Goal: Task Accomplishment & Management: Use online tool/utility

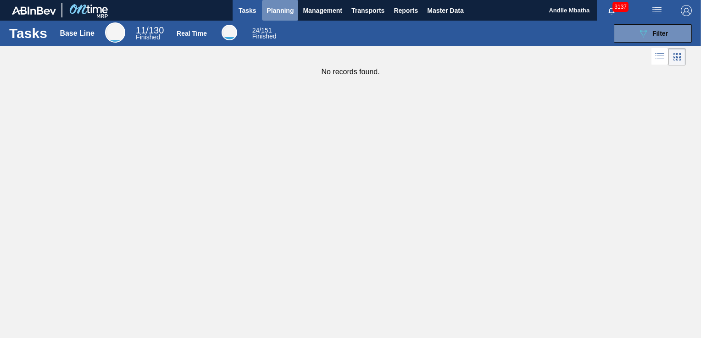
click at [275, 13] on span "Planning" at bounding box center [279, 10] width 27 height 11
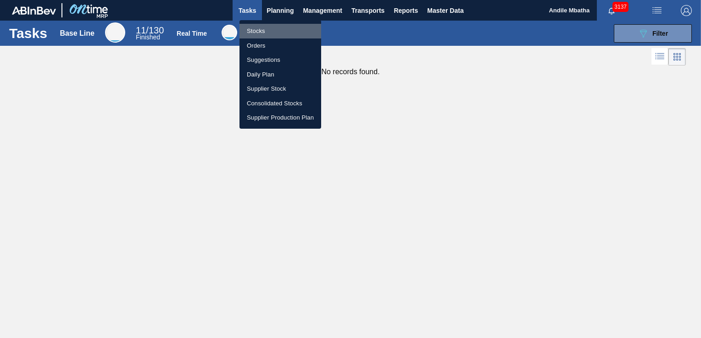
click at [277, 35] on li "Stocks" at bounding box center [280, 31] width 82 height 15
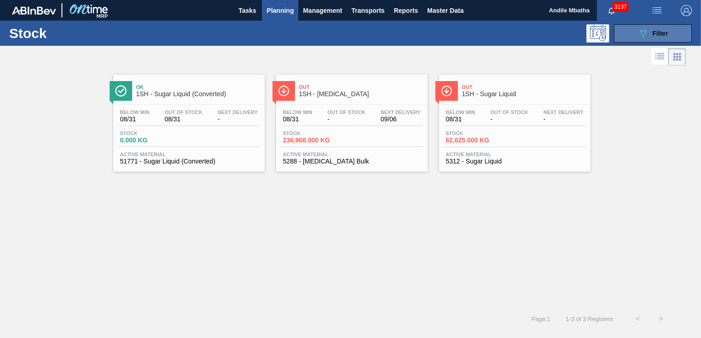
click at [667, 30] on span "Filter" at bounding box center [660, 33] width 16 height 7
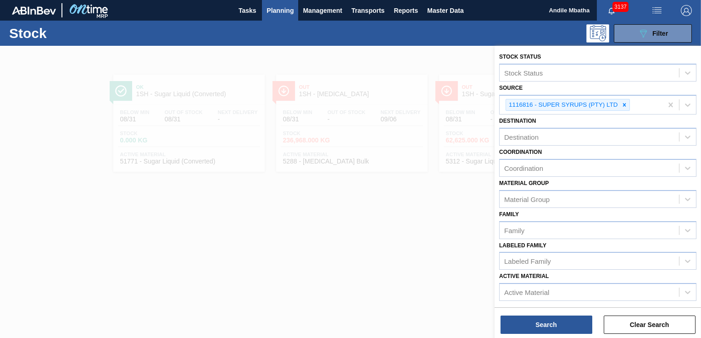
click at [303, 260] on div at bounding box center [350, 215] width 701 height 338
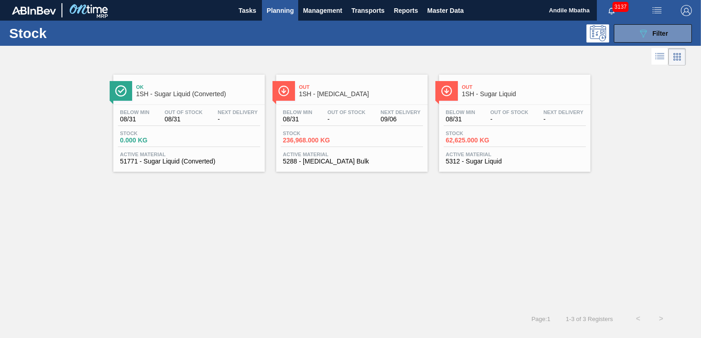
click at [489, 146] on div "Stock 62,625.000 KG" at bounding box center [514, 139] width 142 height 17
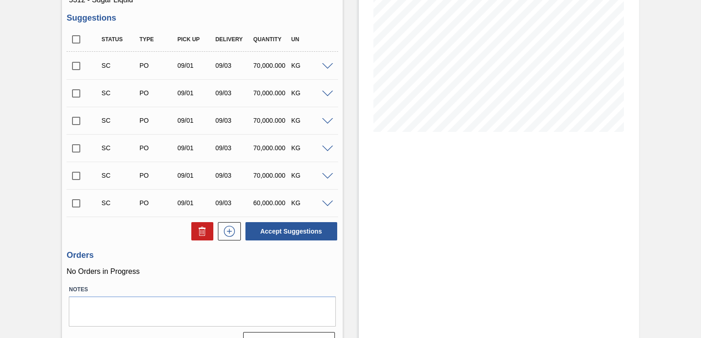
scroll to position [138, 0]
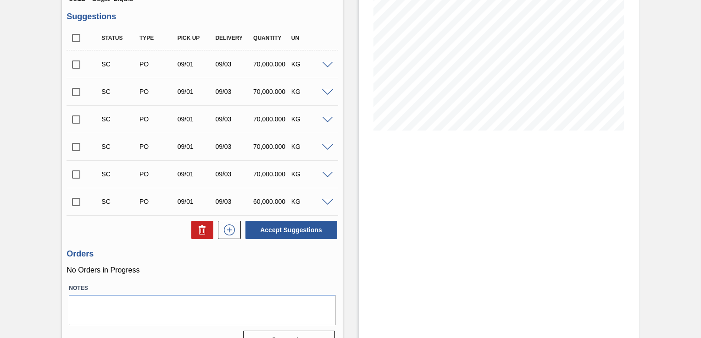
click at [324, 66] on span at bounding box center [327, 65] width 11 height 7
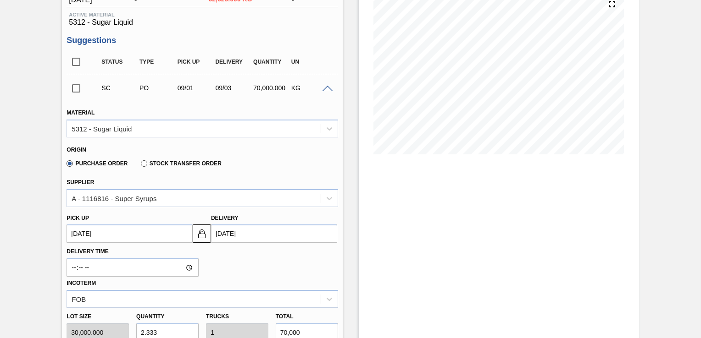
scroll to position [92, 0]
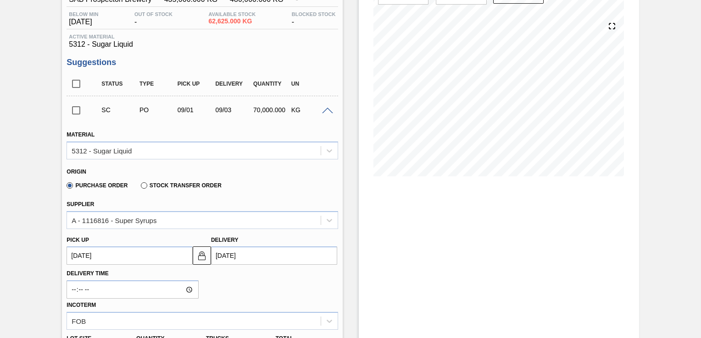
click at [75, 109] on input "checkbox" at bounding box center [75, 110] width 19 height 19
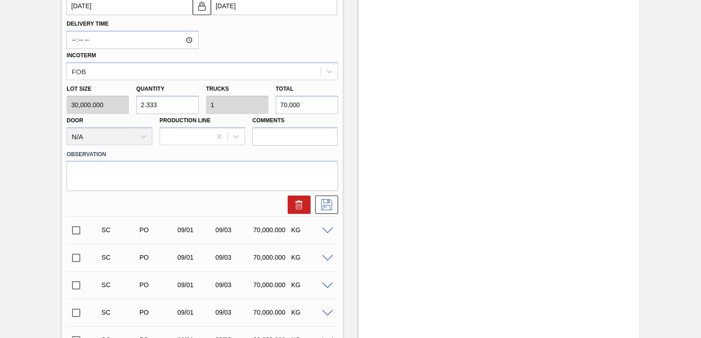
scroll to position [367, 0]
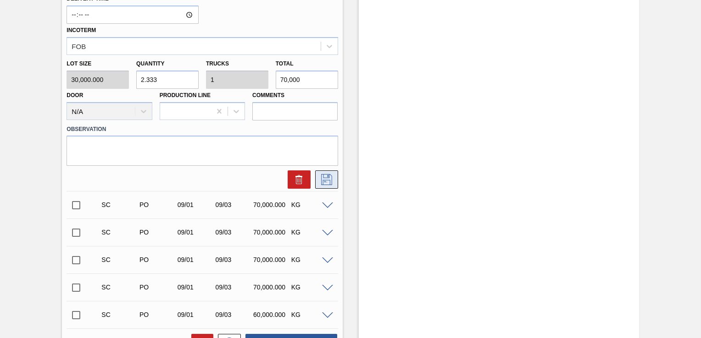
click at [330, 181] on icon at bounding box center [326, 179] width 15 height 11
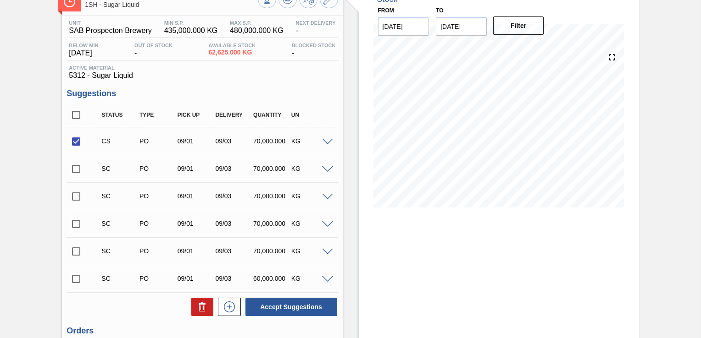
scroll to position [18, 0]
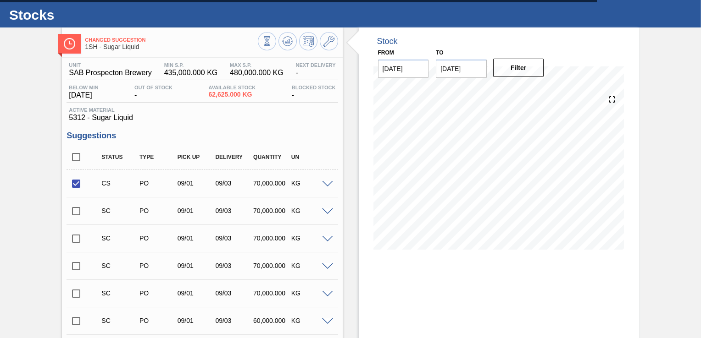
click at [325, 181] on span at bounding box center [327, 184] width 11 height 7
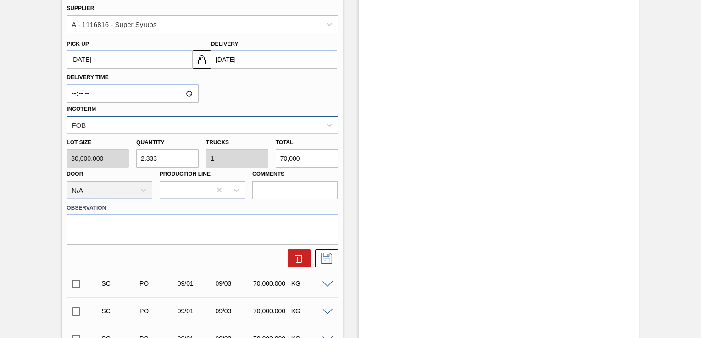
scroll to position [293, 0]
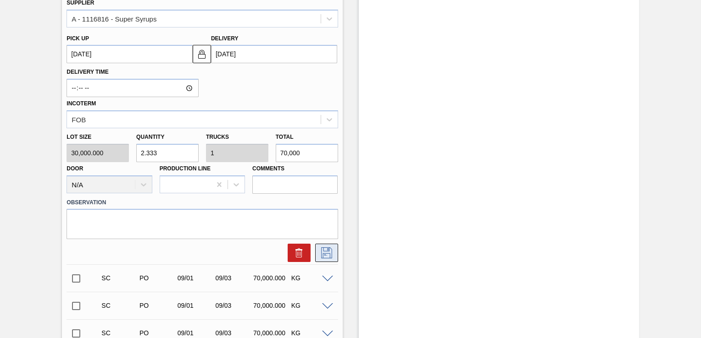
click at [326, 252] on icon at bounding box center [326, 253] width 15 height 11
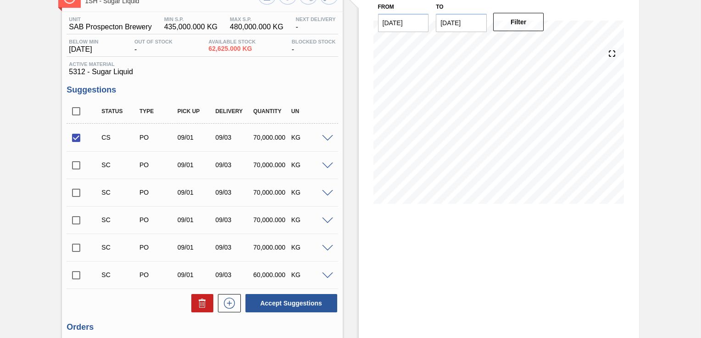
scroll to position [18, 0]
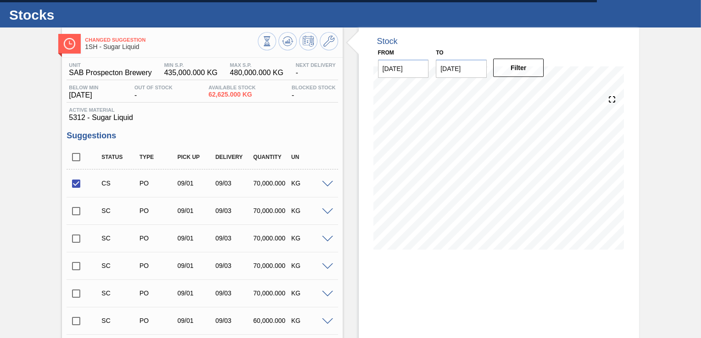
click at [416, 256] on div "08/31 Stock Projection 62,625 SAP Planning 0 Target Point 480,000 Suggestions 0" at bounding box center [498, 171] width 251 height 183
click at [328, 214] on span at bounding box center [327, 212] width 11 height 7
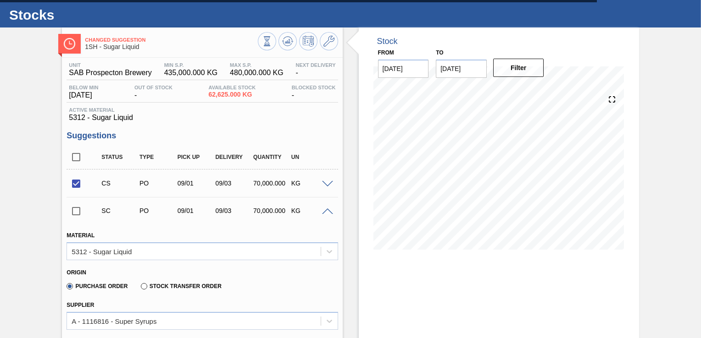
click at [77, 182] on input "checkbox" at bounding box center [75, 183] width 19 height 19
checkbox input "false"
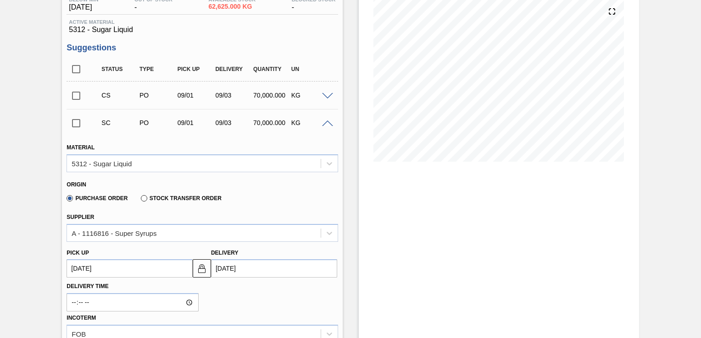
scroll to position [202, 0]
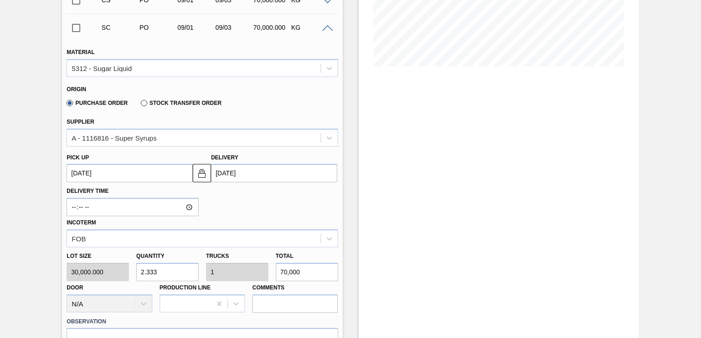
click at [77, 29] on input "checkbox" at bounding box center [75, 27] width 19 height 19
checkbox input "true"
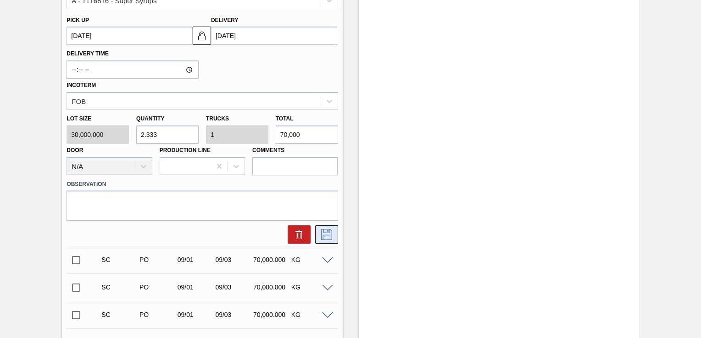
click at [327, 237] on icon at bounding box center [326, 234] width 15 height 11
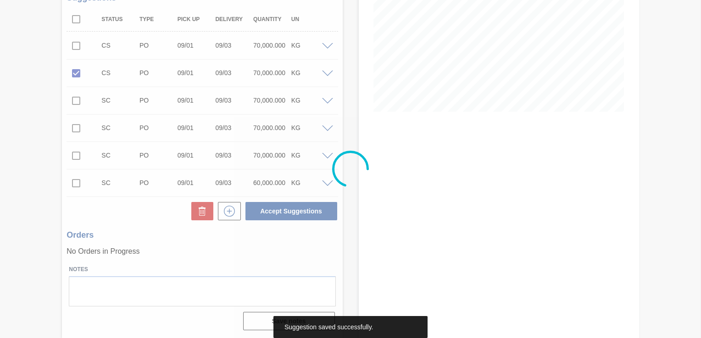
scroll to position [156, 0]
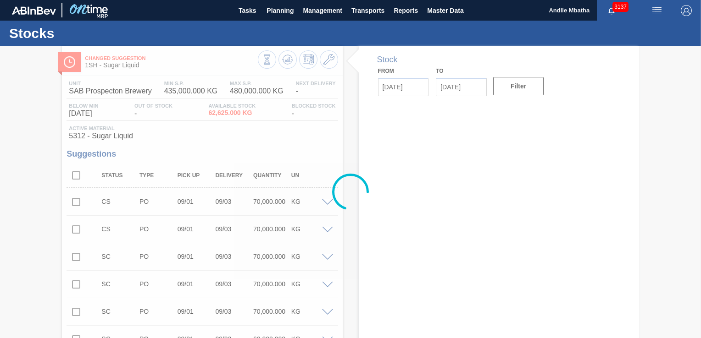
type input "[DATE]"
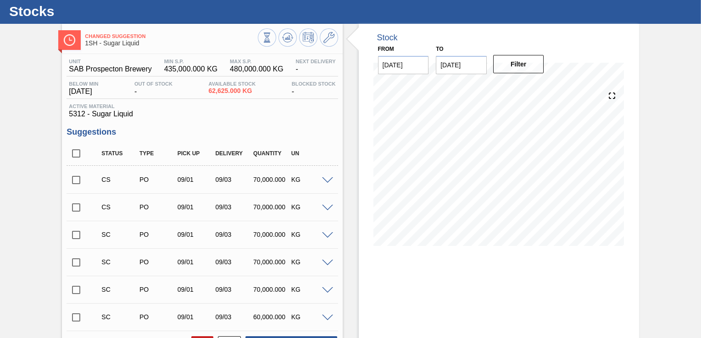
scroll to position [18, 0]
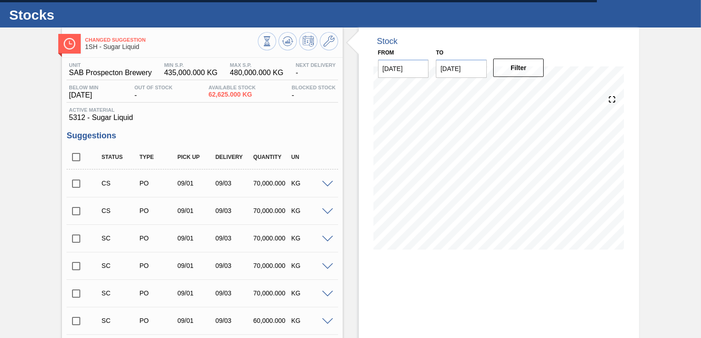
click at [325, 185] on span at bounding box center [327, 184] width 11 height 7
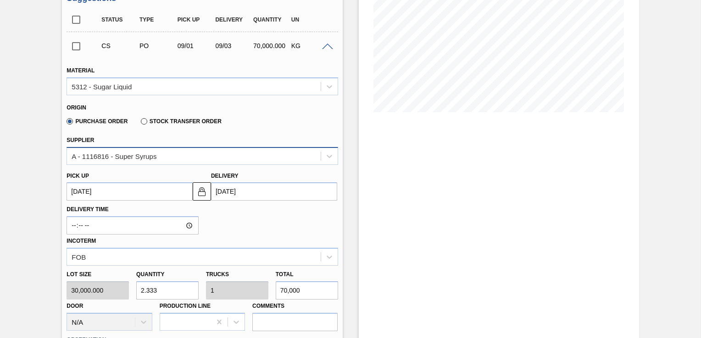
scroll to position [110, 0]
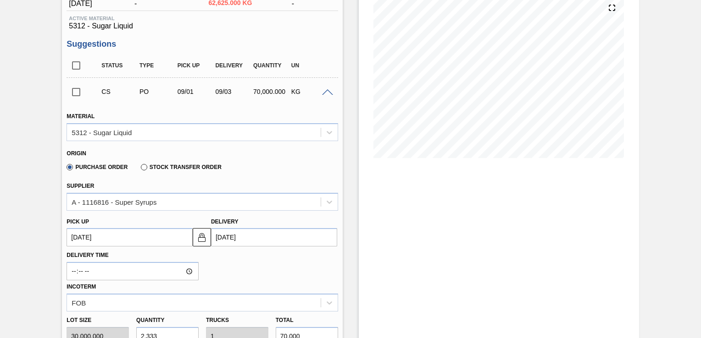
click at [325, 92] on span at bounding box center [327, 92] width 11 height 7
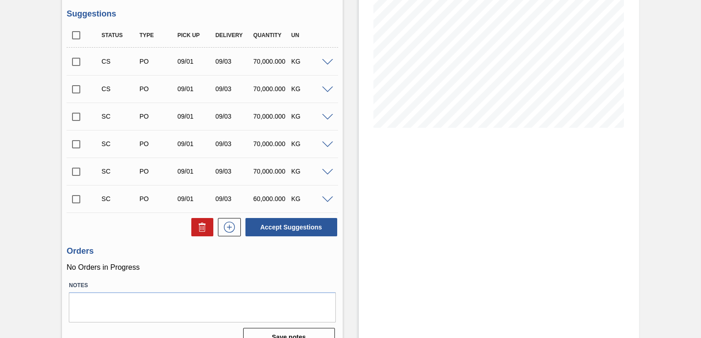
scroll to position [156, 0]
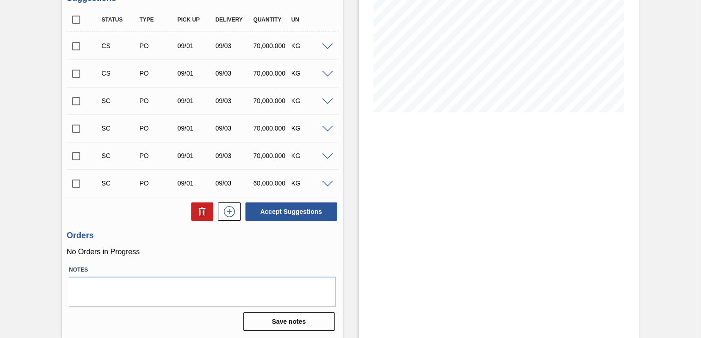
click at [327, 185] on span at bounding box center [327, 184] width 11 height 7
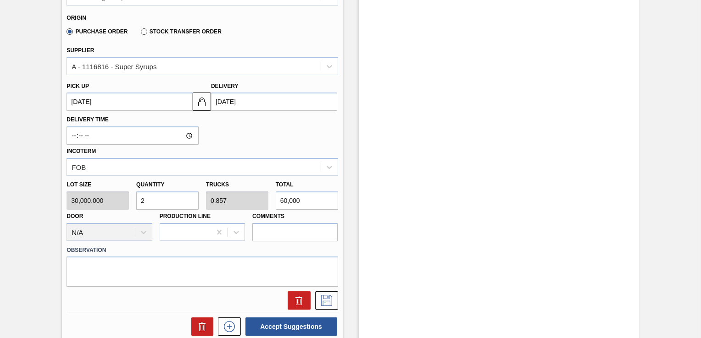
scroll to position [385, 0]
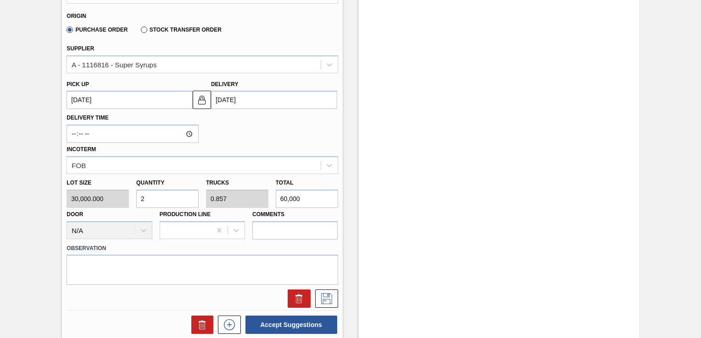
click at [160, 199] on input "2" at bounding box center [167, 199] width 62 height 18
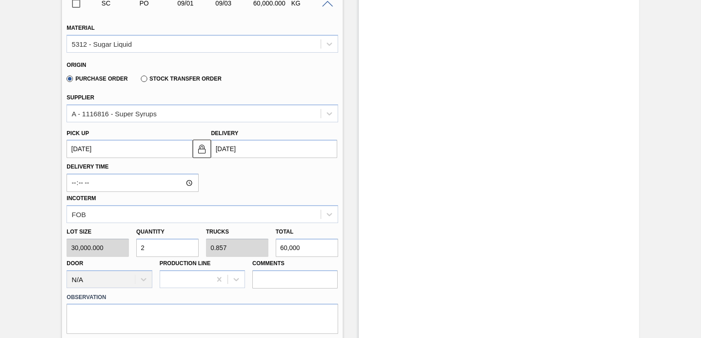
scroll to position [248, 0]
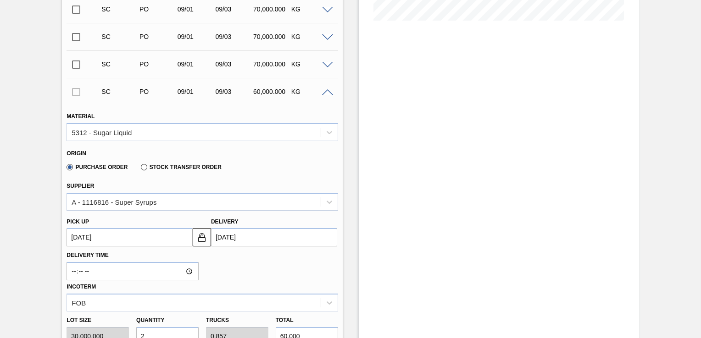
click at [75, 91] on div at bounding box center [75, 92] width 19 height 18
click at [81, 91] on div at bounding box center [75, 92] width 19 height 18
drag, startPoint x: 79, startPoint y: 91, endPoint x: 259, endPoint y: 105, distance: 180.3
click at [81, 92] on div at bounding box center [75, 92] width 19 height 18
drag, startPoint x: 484, startPoint y: 137, endPoint x: 448, endPoint y: 131, distance: 37.2
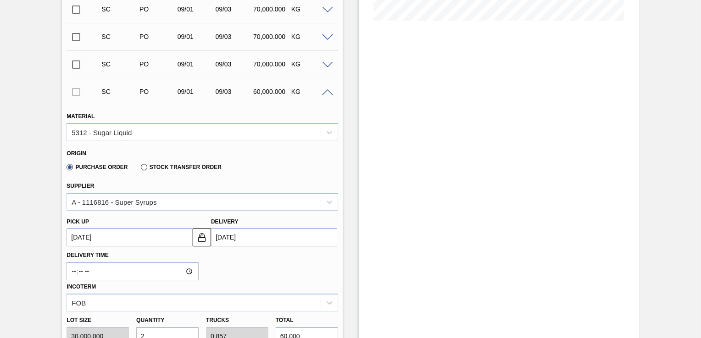
click at [481, 137] on div "Stock From 08/31/2025 to 09/14/2025 Filter" at bounding box center [499, 210] width 280 height 825
click at [326, 95] on div "SC PO 09/01 09/03 60,000.000 KG" at bounding box center [201, 91] width 271 height 23
click at [329, 89] on div at bounding box center [329, 92] width 18 height 7
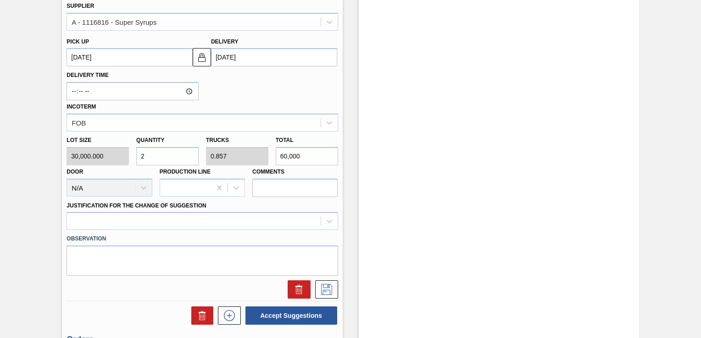
scroll to position [440, 0]
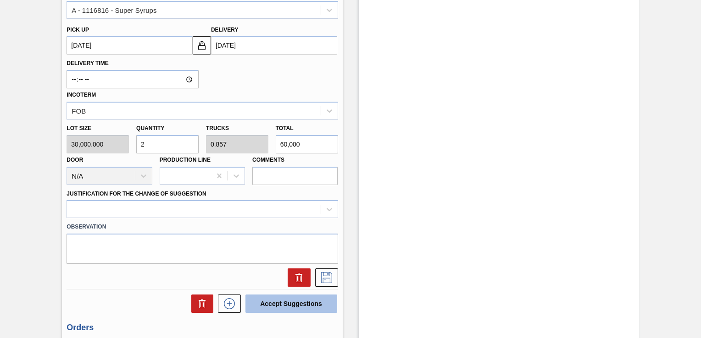
click at [313, 301] on button "Accept Suggestions" at bounding box center [291, 304] width 92 height 18
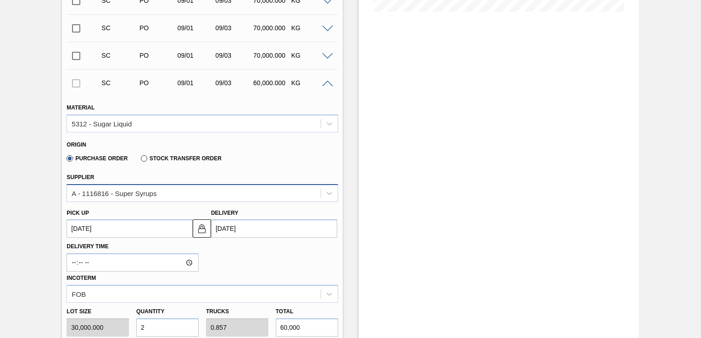
scroll to position [210, 0]
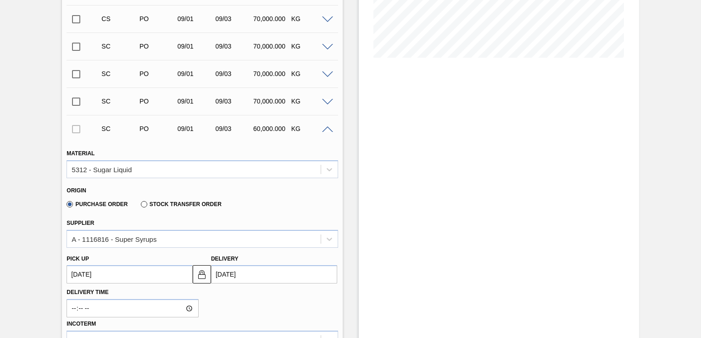
click at [325, 130] on span at bounding box center [327, 130] width 11 height 7
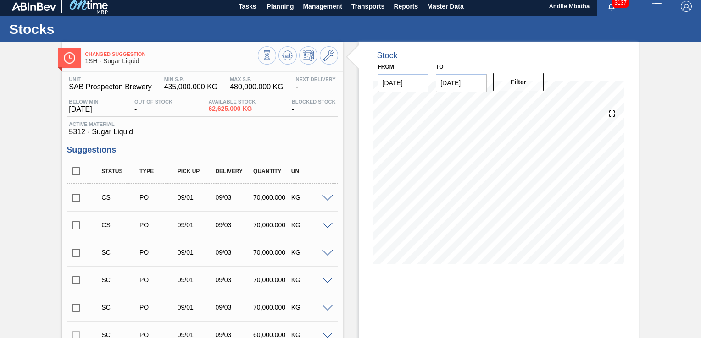
scroll to position [0, 0]
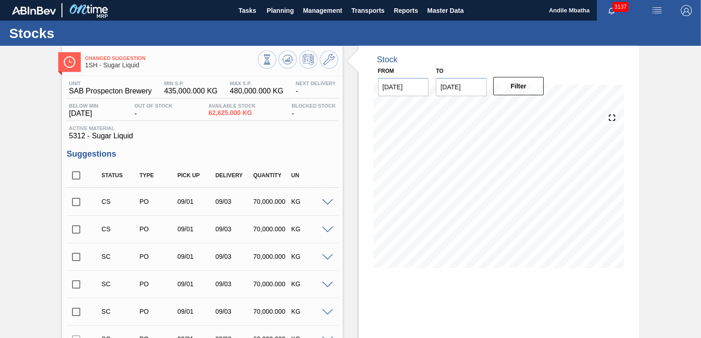
click at [326, 200] on span at bounding box center [327, 202] width 11 height 7
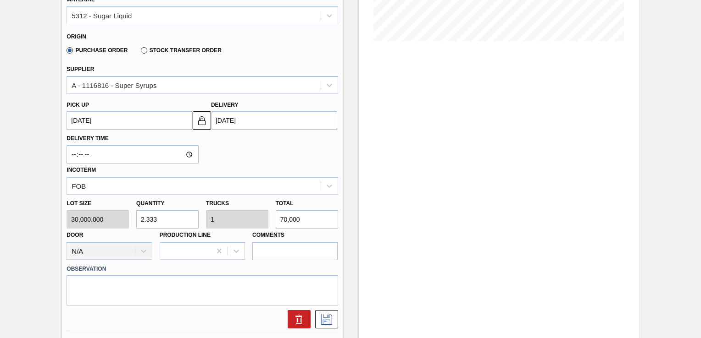
scroll to position [367, 0]
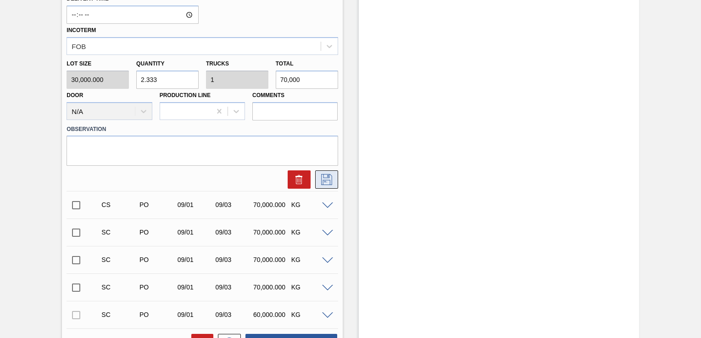
click at [325, 179] on icon at bounding box center [326, 179] width 15 height 11
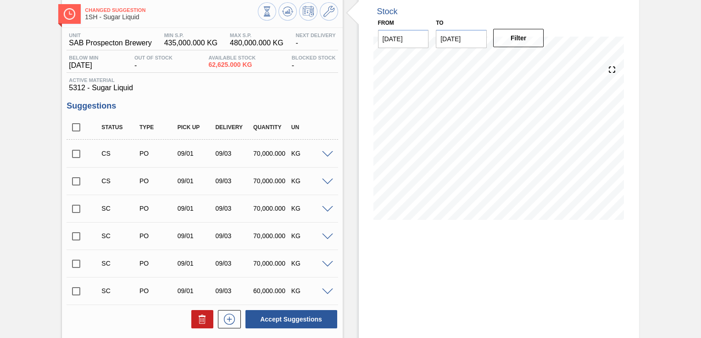
scroll to position [18, 0]
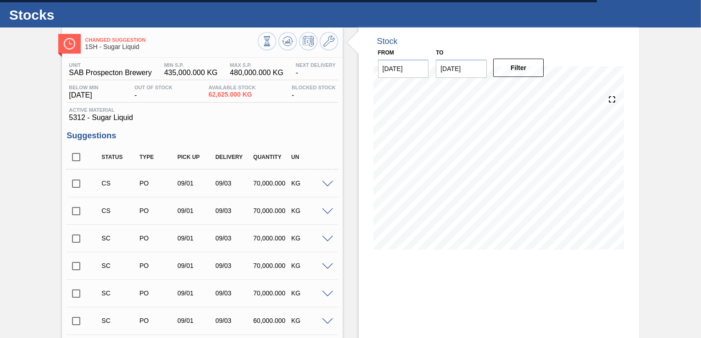
click at [328, 211] on span at bounding box center [327, 212] width 11 height 7
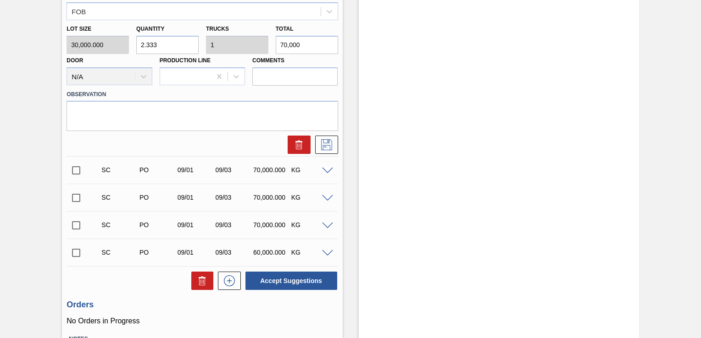
scroll to position [431, 0]
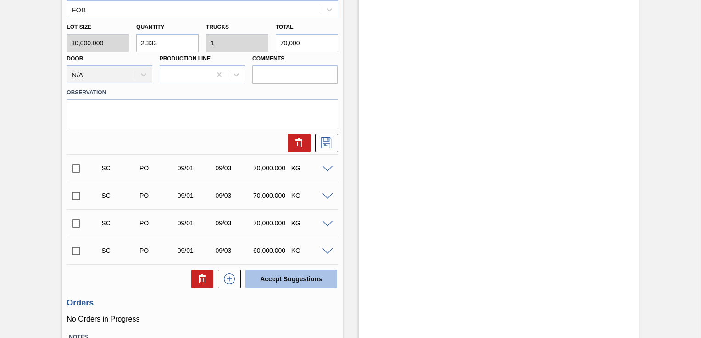
click at [305, 280] on button "Accept Suggestions" at bounding box center [291, 279] width 92 height 18
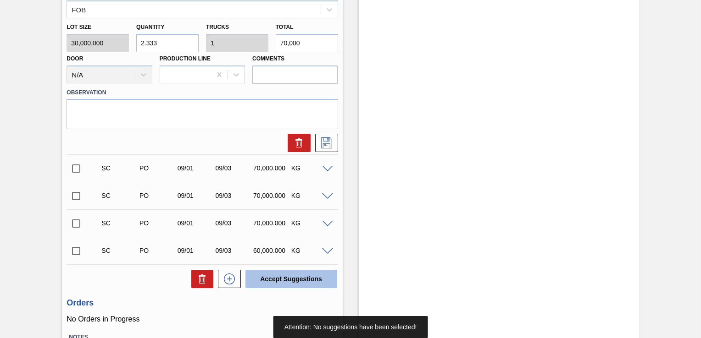
click at [304, 276] on button "Accept Suggestions" at bounding box center [291, 279] width 92 height 18
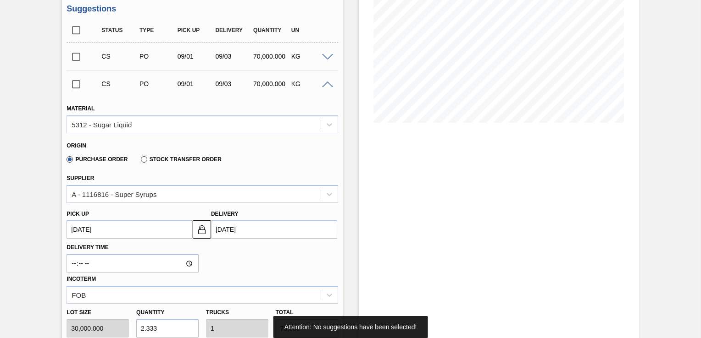
scroll to position [64, 0]
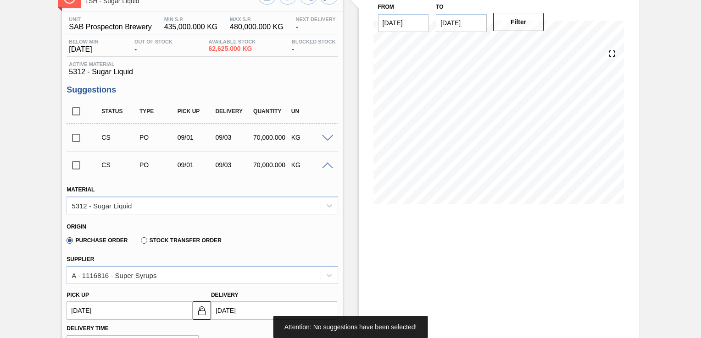
click at [77, 163] on input "checkbox" at bounding box center [75, 165] width 19 height 19
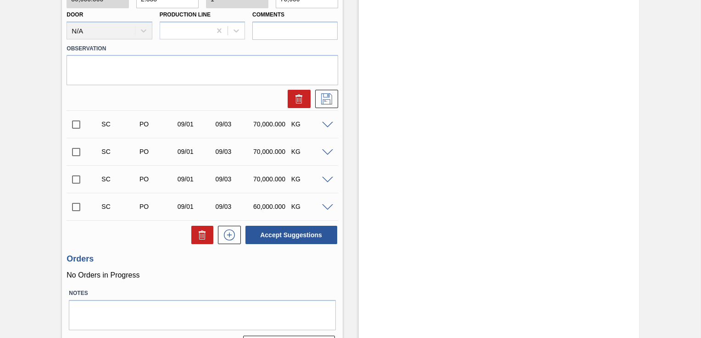
scroll to position [477, 0]
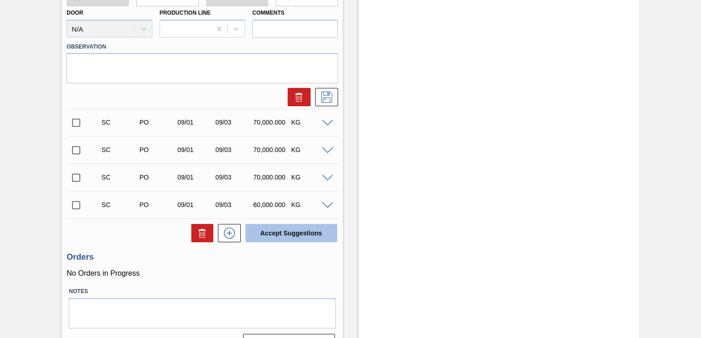
click at [311, 231] on button "Accept Suggestions" at bounding box center [291, 233] width 92 height 18
checkbox input "false"
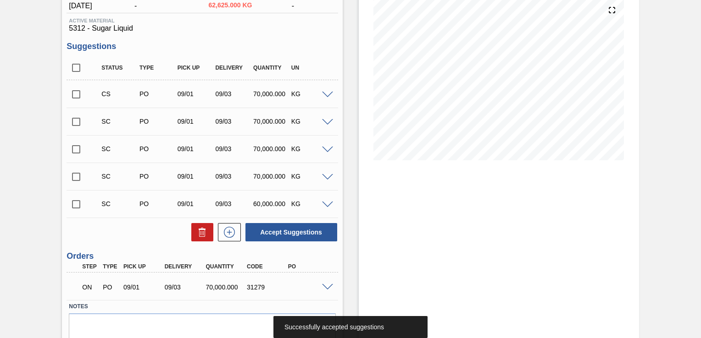
scroll to position [144, 0]
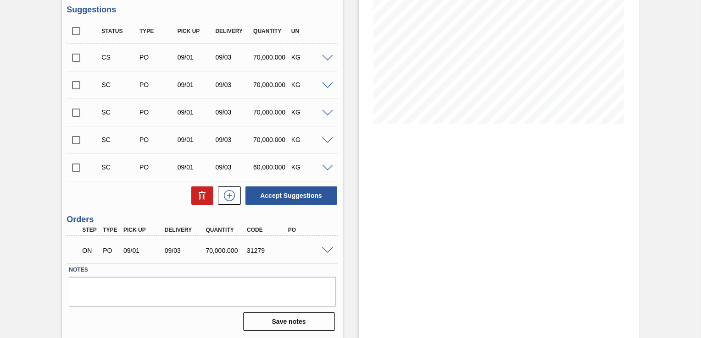
click at [326, 249] on span at bounding box center [327, 251] width 11 height 7
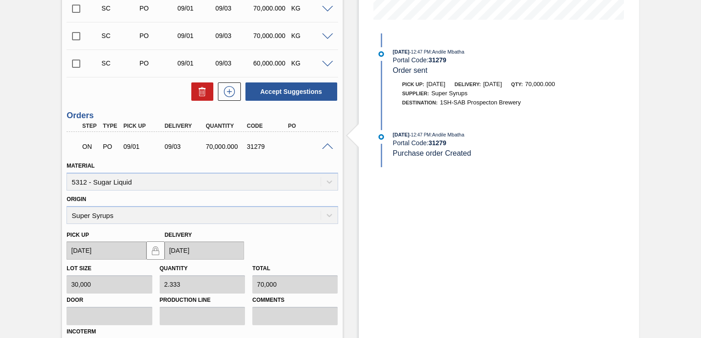
scroll to position [328, 0]
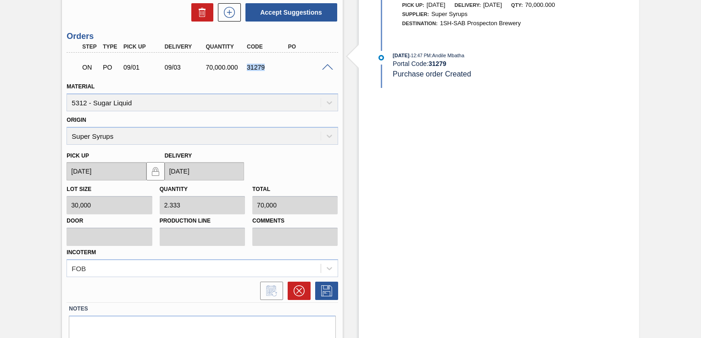
drag, startPoint x: 259, startPoint y: 68, endPoint x: 246, endPoint y: 67, distance: 13.3
click at [246, 67] on div "31279" at bounding box center [266, 67] width 45 height 7
copy div "31279"
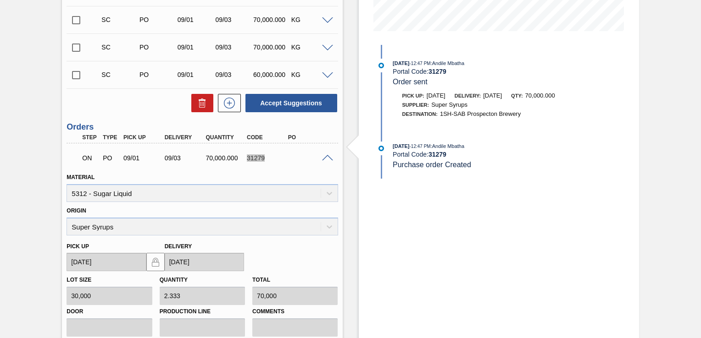
scroll to position [183, 0]
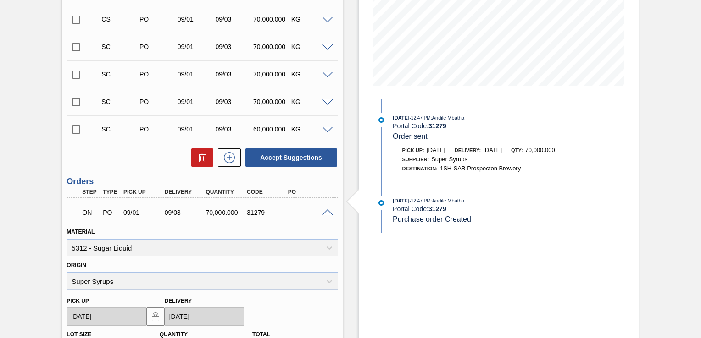
click at [322, 213] on span at bounding box center [327, 213] width 11 height 7
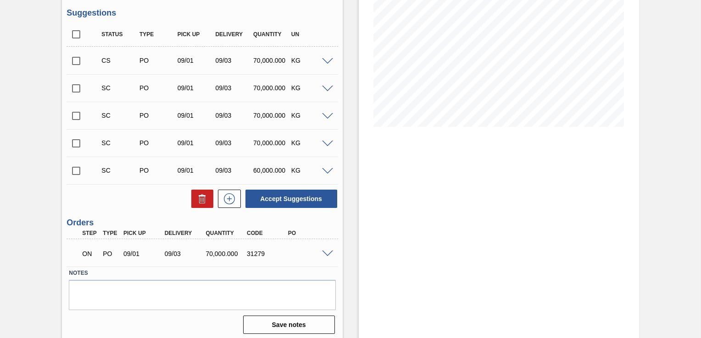
scroll to position [144, 0]
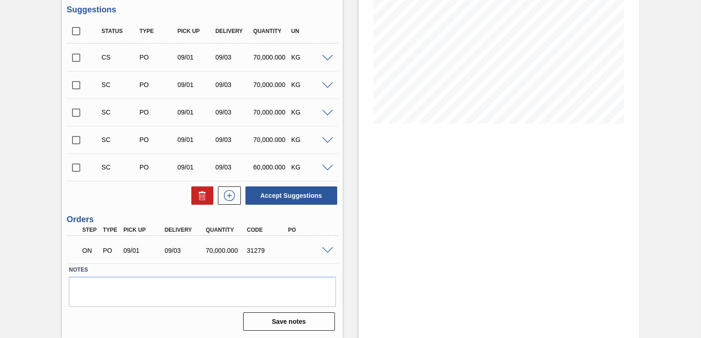
click at [326, 55] on span at bounding box center [327, 58] width 11 height 7
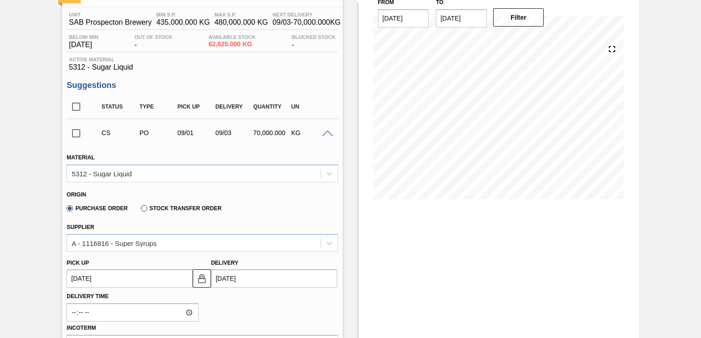
scroll to position [53, 0]
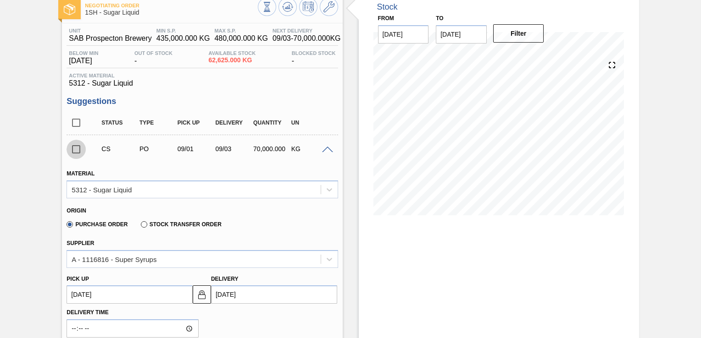
click at [75, 147] on input "checkbox" at bounding box center [75, 149] width 19 height 19
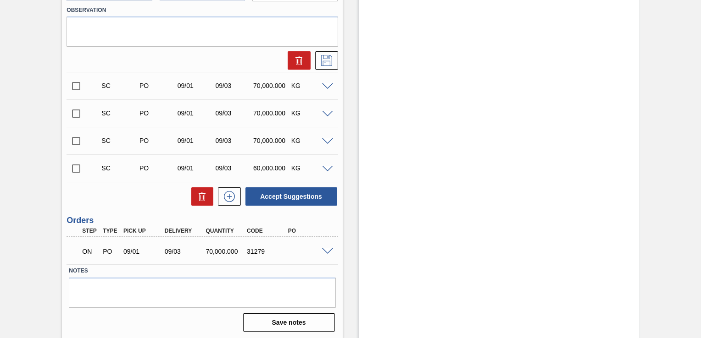
scroll to position [486, 0]
click at [302, 201] on button "Accept Suggestions" at bounding box center [291, 197] width 92 height 18
checkbox input "false"
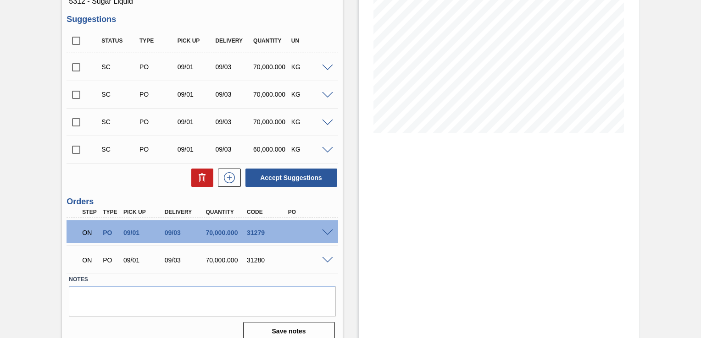
scroll to position [144, 0]
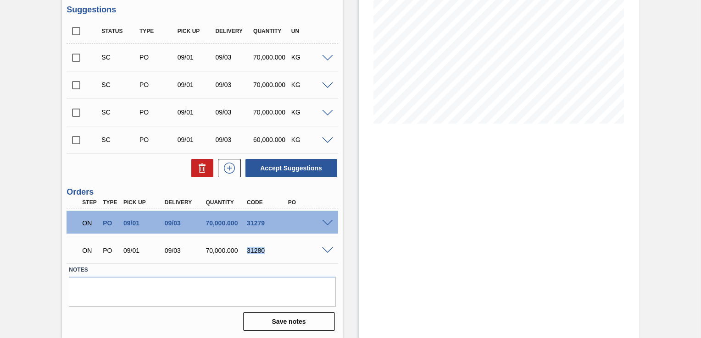
drag, startPoint x: 271, startPoint y: 249, endPoint x: 244, endPoint y: 249, distance: 27.5
click at [244, 249] on div "31280" at bounding box center [266, 250] width 45 height 7
copy div "31280"
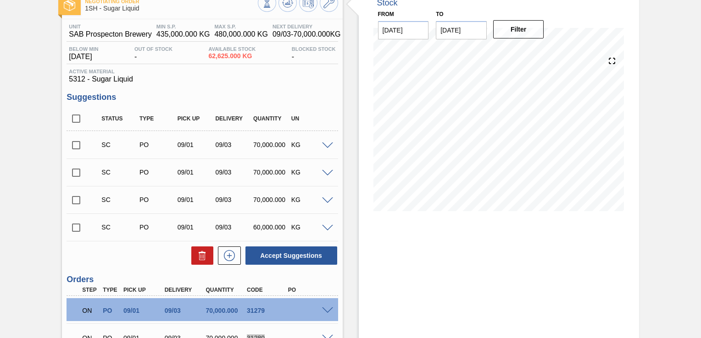
scroll to position [53, 0]
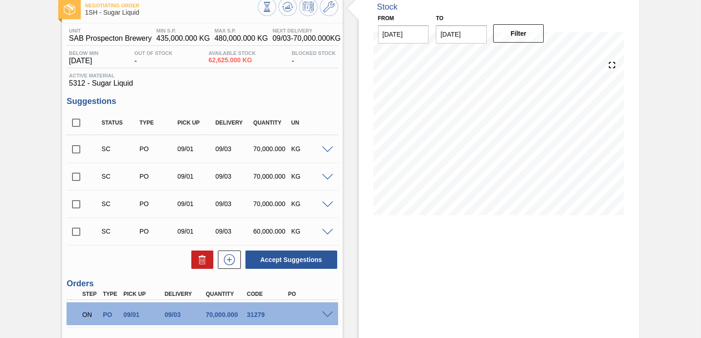
click at [326, 150] on span at bounding box center [327, 150] width 11 height 7
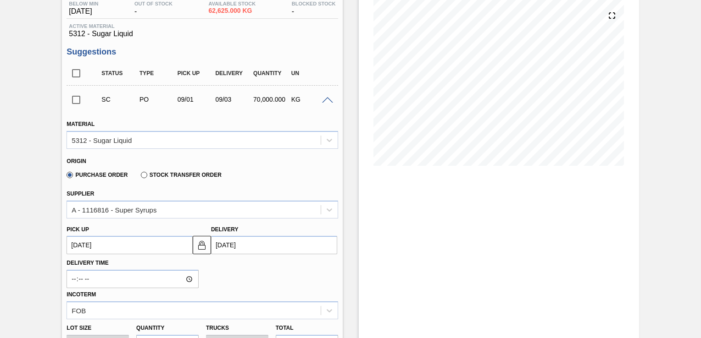
scroll to position [99, 0]
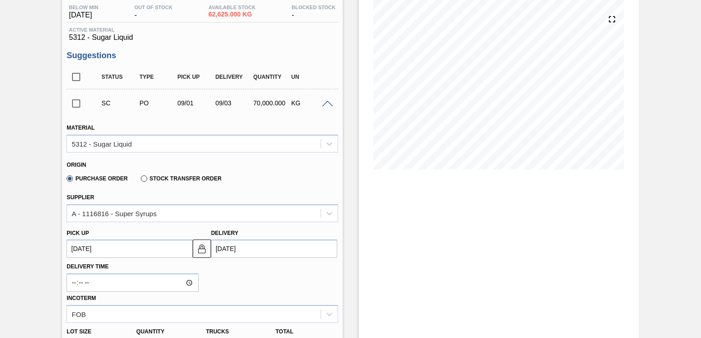
click at [74, 103] on input "checkbox" at bounding box center [75, 103] width 19 height 19
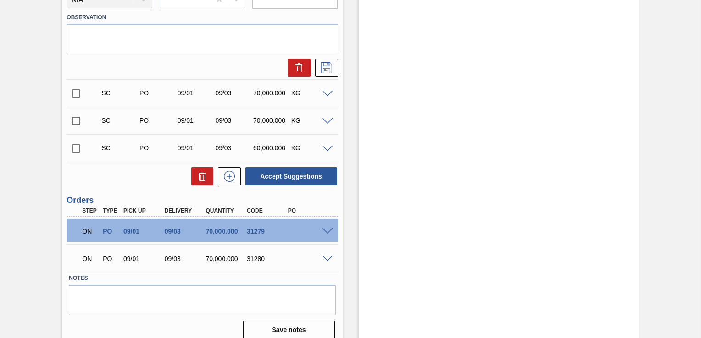
scroll to position [486, 0]
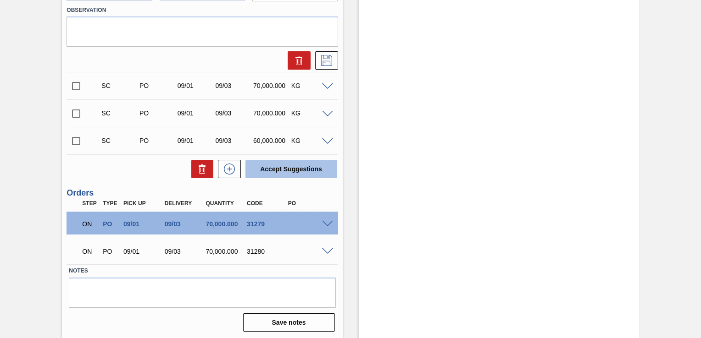
click at [299, 173] on button "Accept Suggestions" at bounding box center [291, 169] width 92 height 18
checkbox input "false"
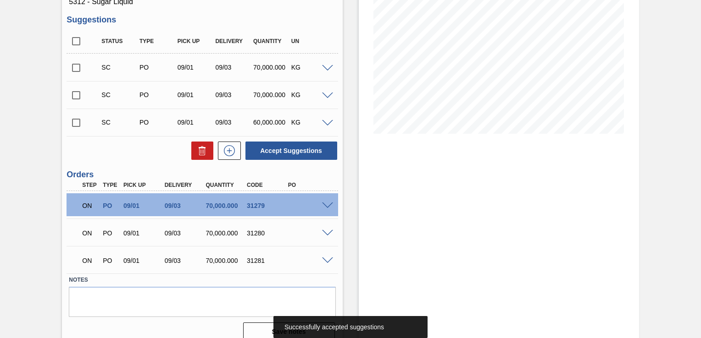
scroll to position [144, 0]
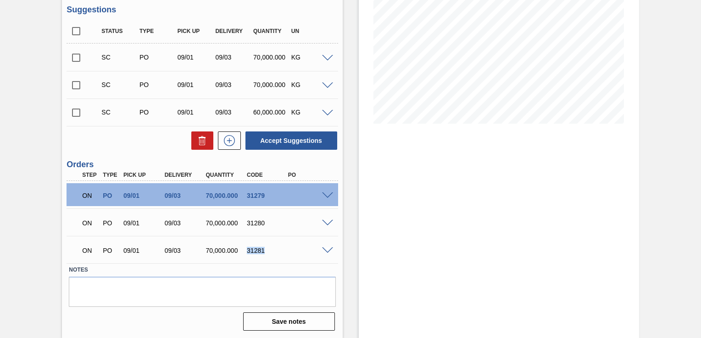
drag, startPoint x: 252, startPoint y: 252, endPoint x: 248, endPoint y: 253, distance: 4.6
click at [248, 253] on div "31281" at bounding box center [266, 250] width 45 height 7
copy div "31281"
click at [330, 194] on span at bounding box center [327, 196] width 11 height 7
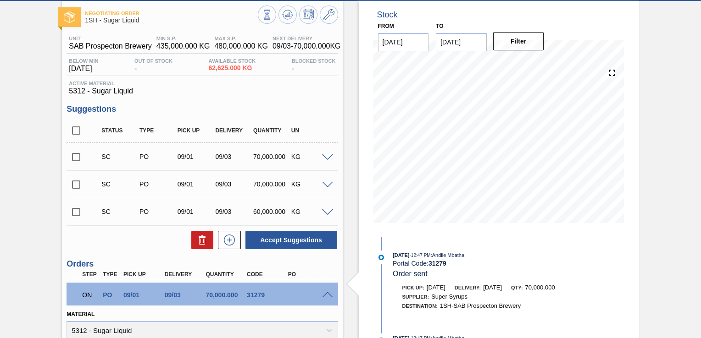
scroll to position [0, 0]
